Goal: Information Seeking & Learning: Learn about a topic

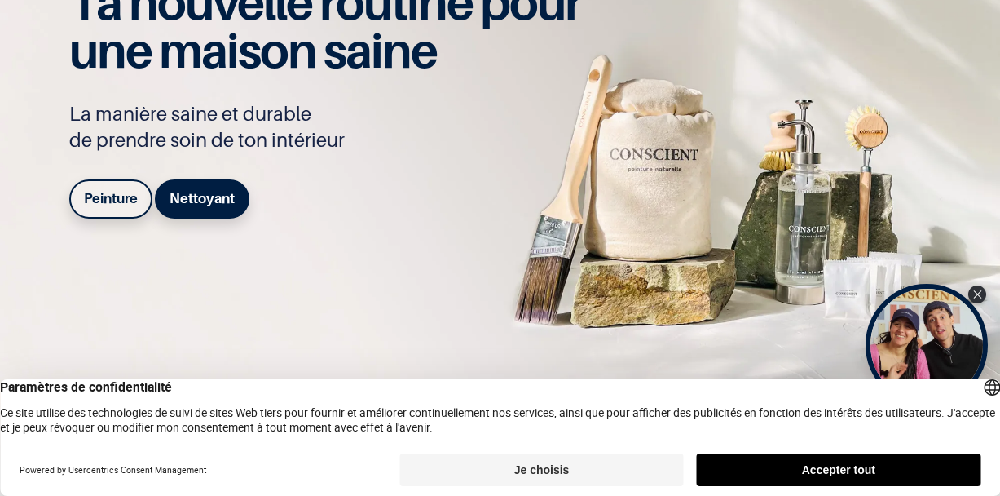
scroll to position [140, 0]
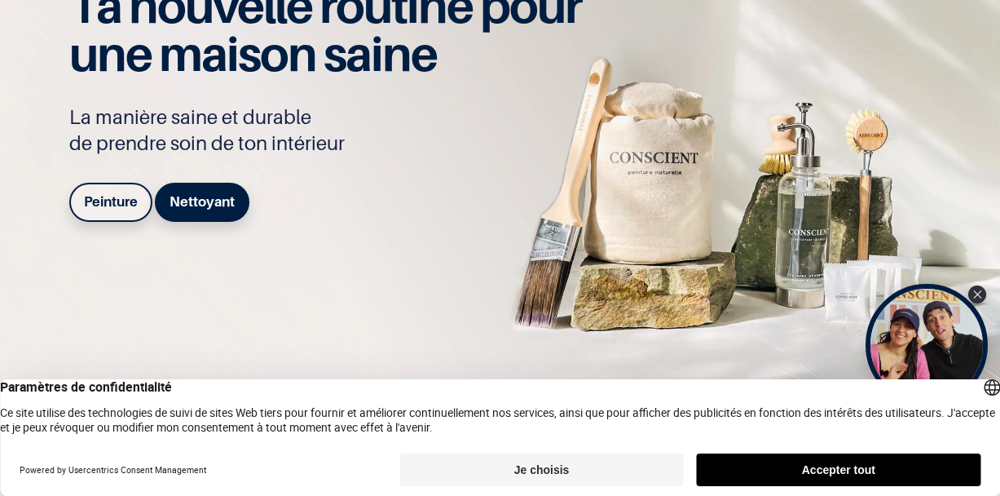
click at [127, 202] on b "Peinture" at bounding box center [111, 201] width 54 height 16
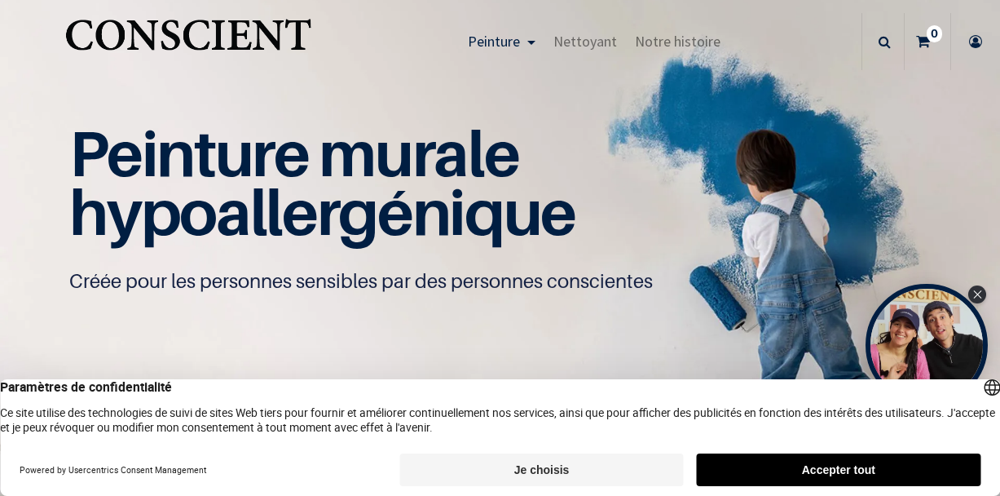
scroll to position [77, 0]
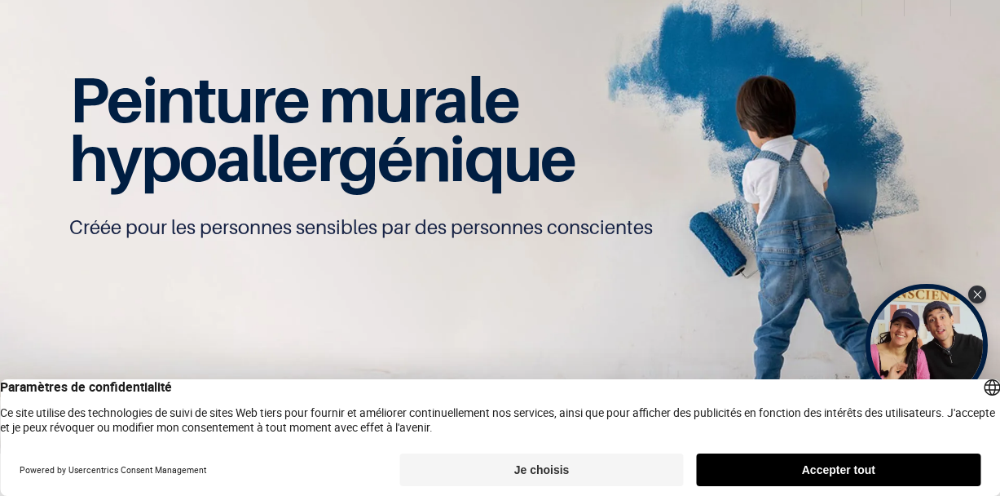
click at [532, 466] on button "Je choisis" at bounding box center [542, 469] width 284 height 33
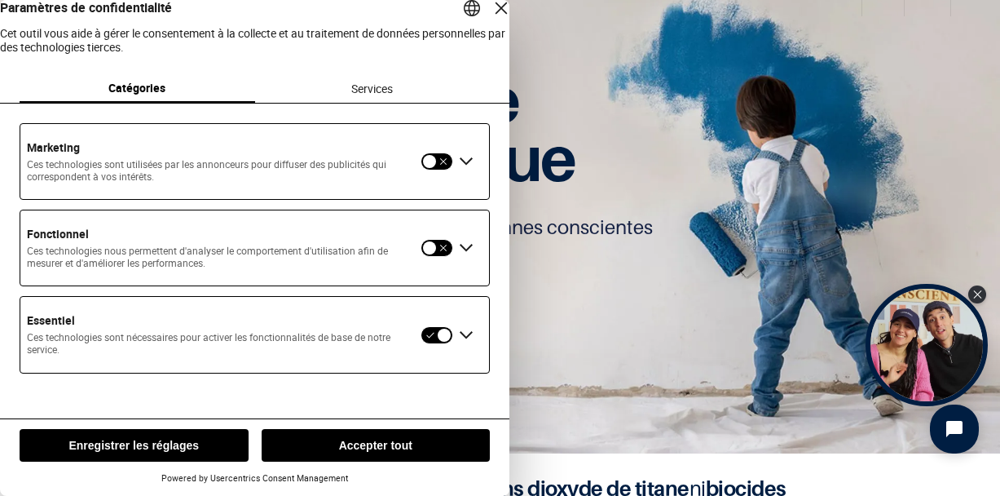
click at [188, 449] on button "Enregistrer les réglages" at bounding box center [134, 445] width 229 height 33
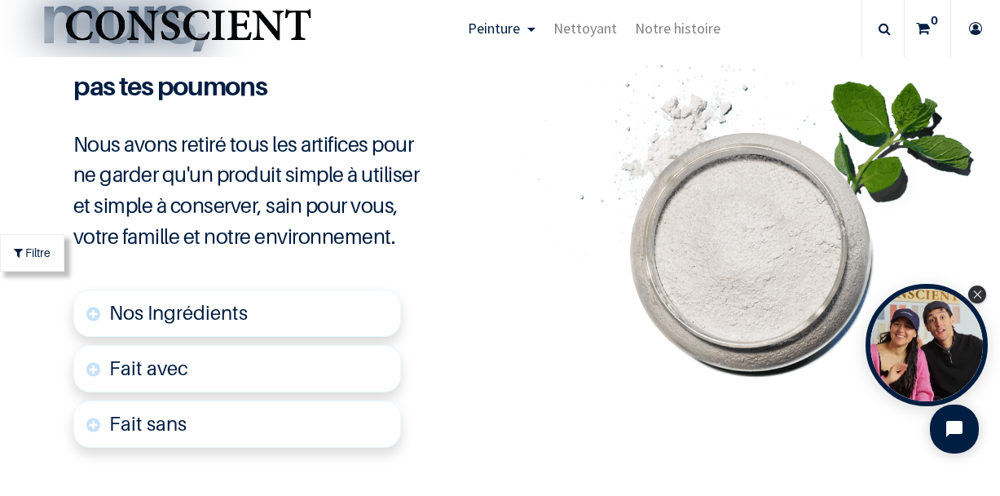
scroll to position [3854, 0]
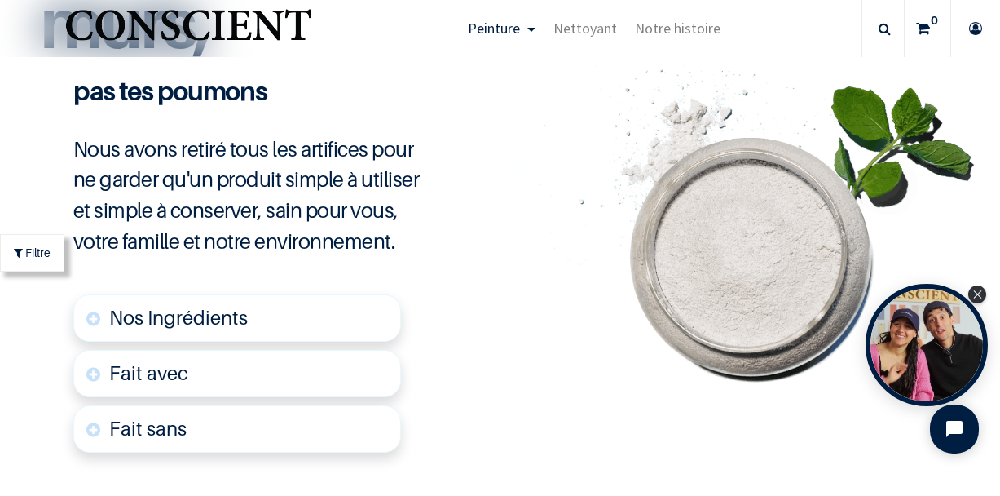
click at [138, 306] on span "Nos Ingrédients" at bounding box center [178, 318] width 139 height 24
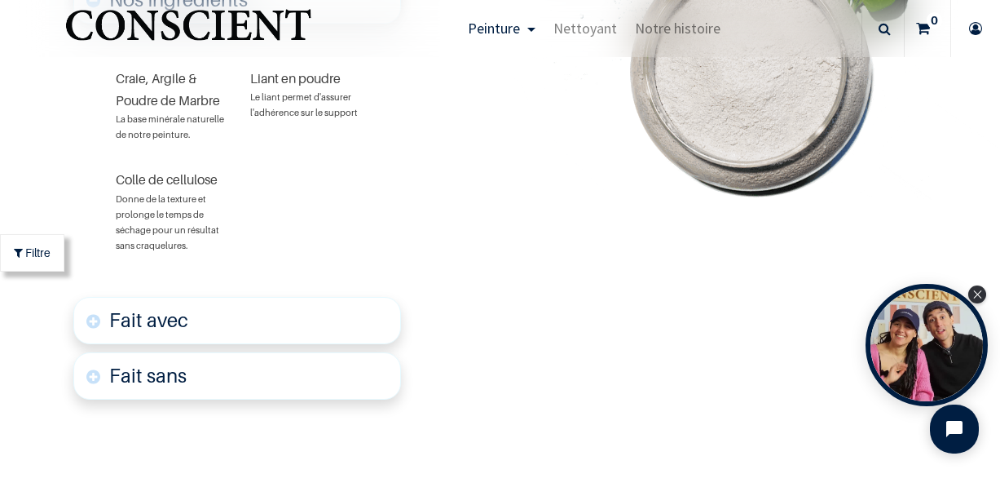
scroll to position [4174, 0]
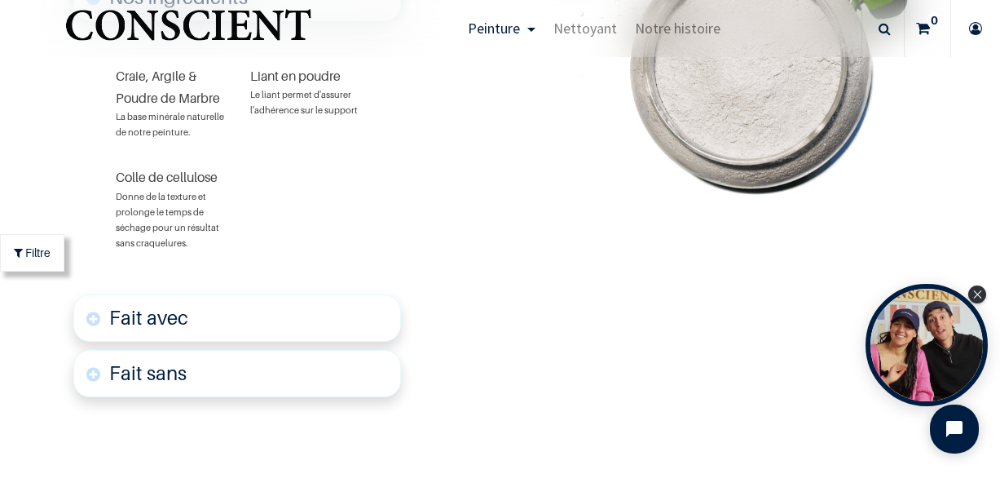
click at [135, 306] on font "Fait avec" at bounding box center [148, 318] width 79 height 24
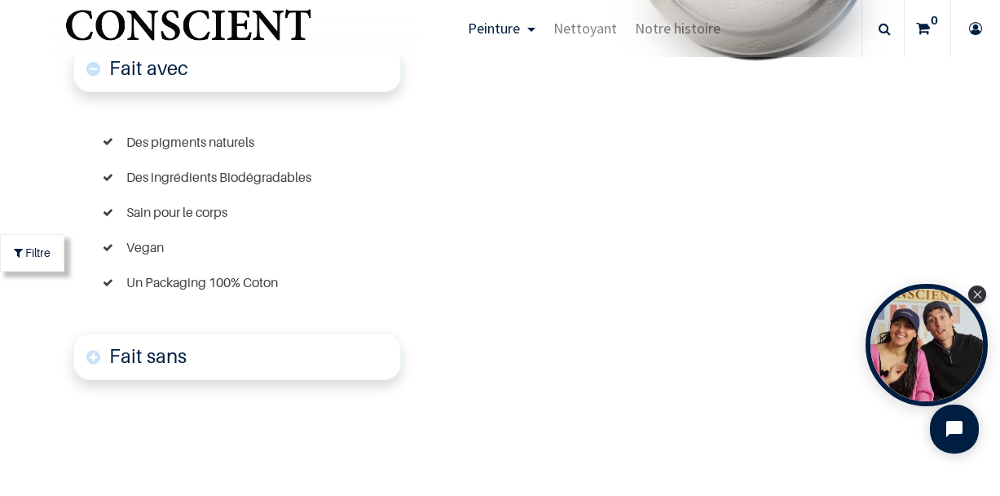
scroll to position [4446, 0]
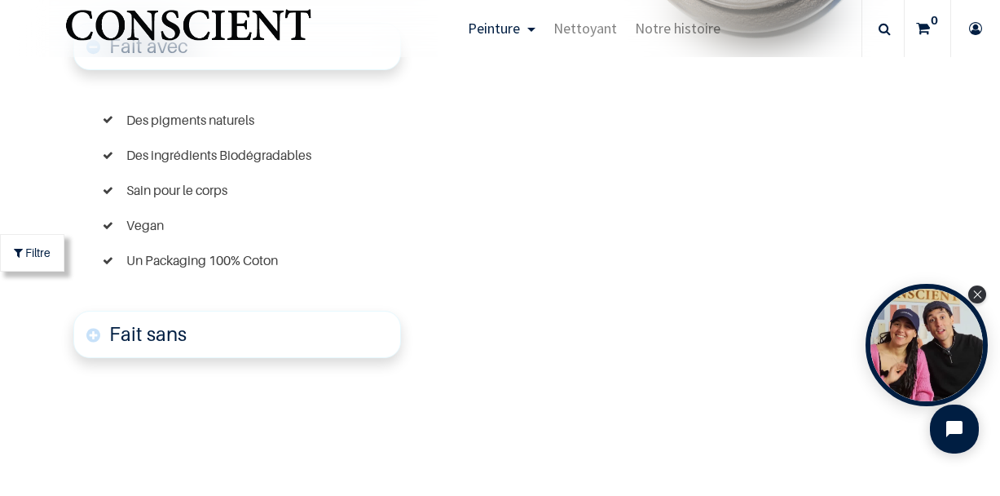
click at [119, 322] on font "Fait sans" at bounding box center [147, 334] width 77 height 24
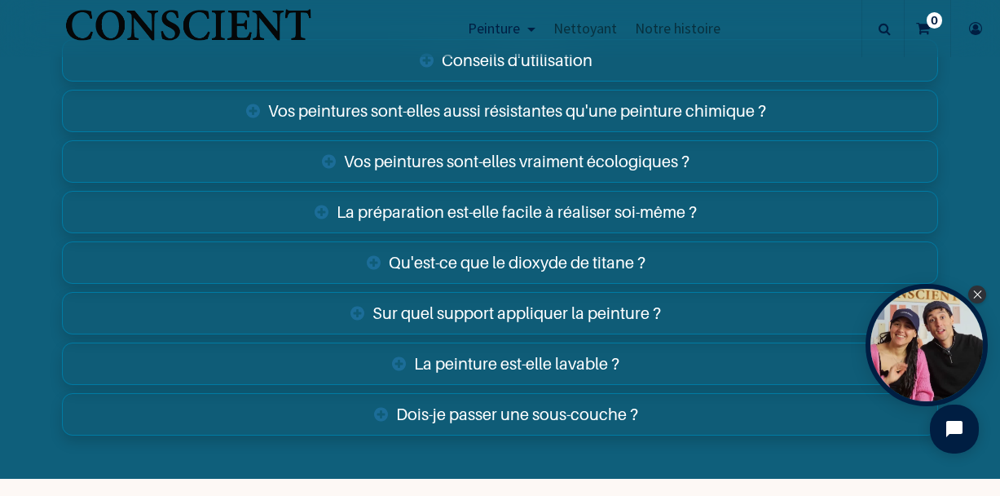
scroll to position [6451, 0]
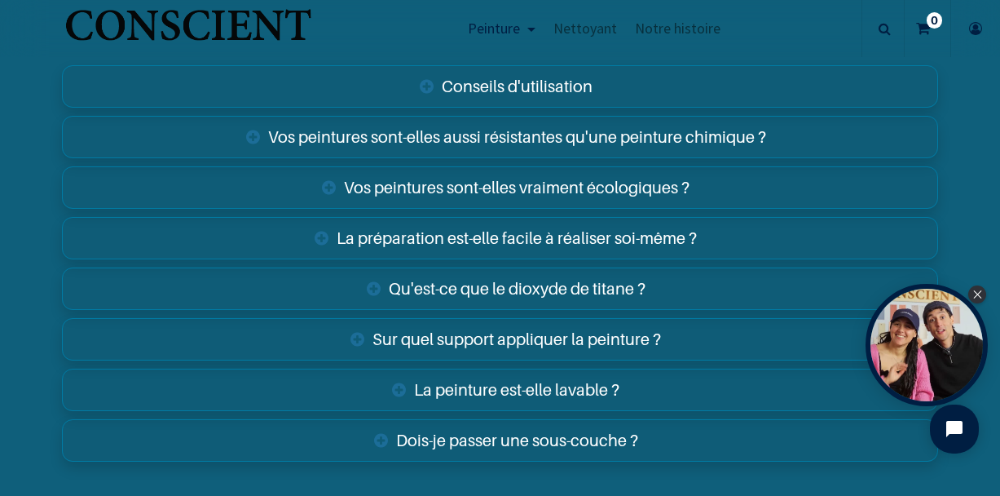
click at [445, 369] on link "La peinture est-elle lavable ?" at bounding box center [500, 390] width 876 height 42
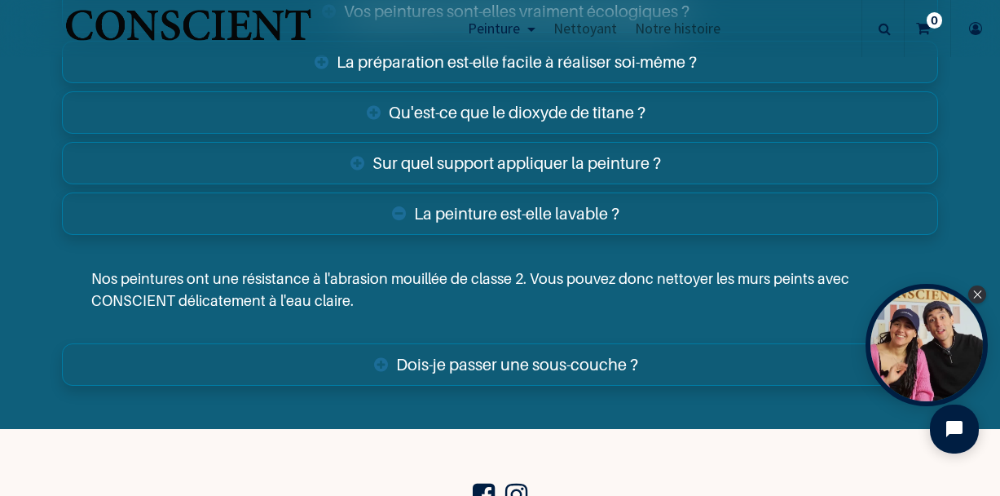
scroll to position [6636, 0]
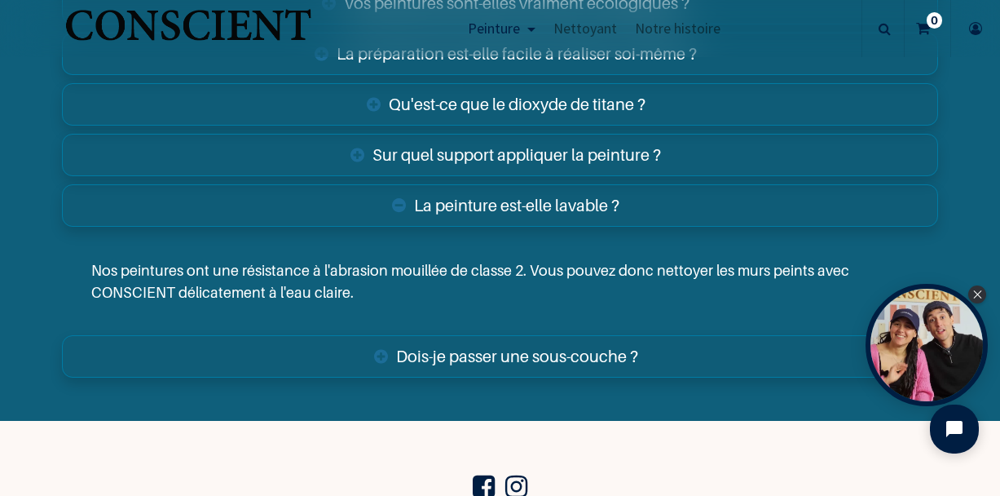
click at [519, 336] on link "Dois-je passer une sous-couche ?" at bounding box center [500, 356] width 876 height 42
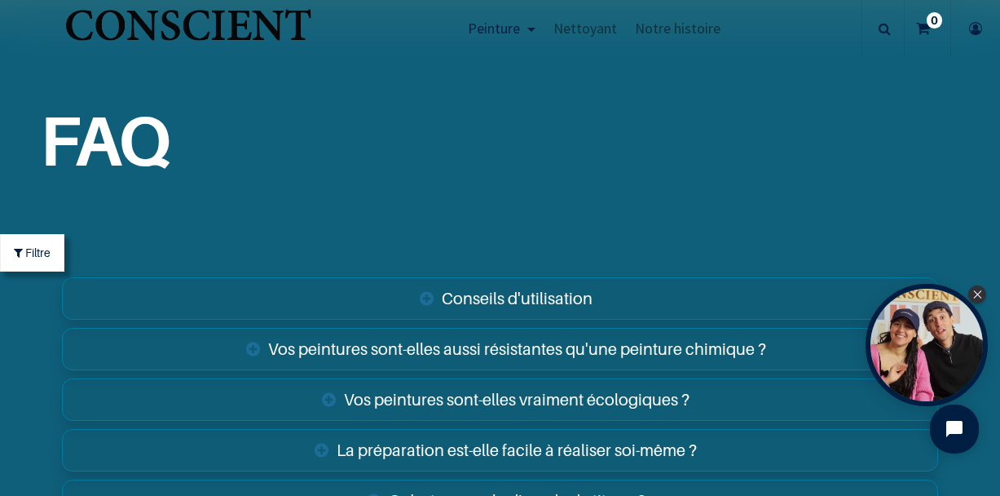
scroll to position [6150, 0]
